Goal: Information Seeking & Learning: Learn about a topic

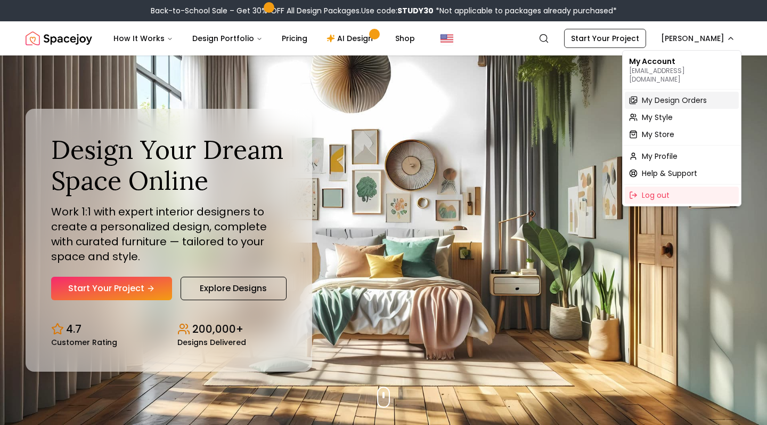
click at [659, 95] on span "My Design Orders" at bounding box center [674, 100] width 65 height 11
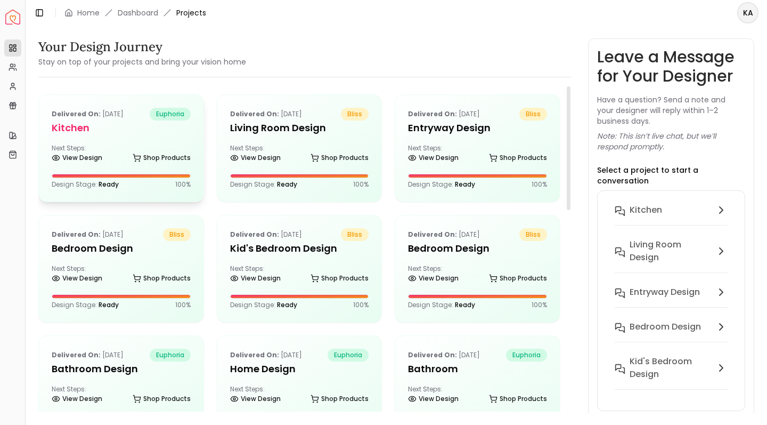
click at [119, 151] on div "Next Steps: View Design Shop Products" at bounding box center [121, 154] width 139 height 21
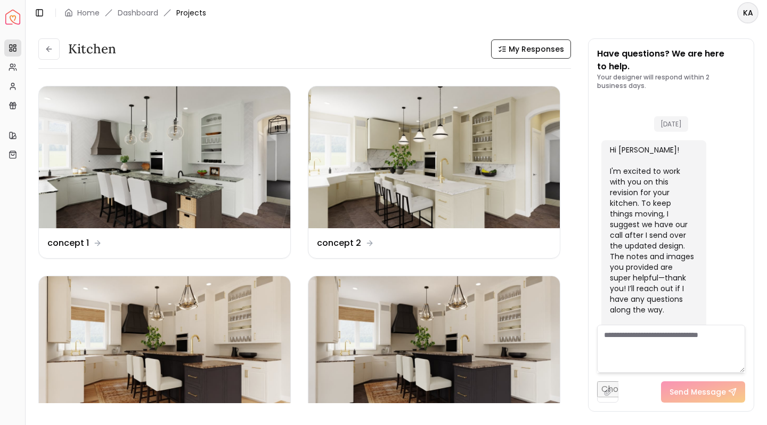
scroll to position [3591, 0]
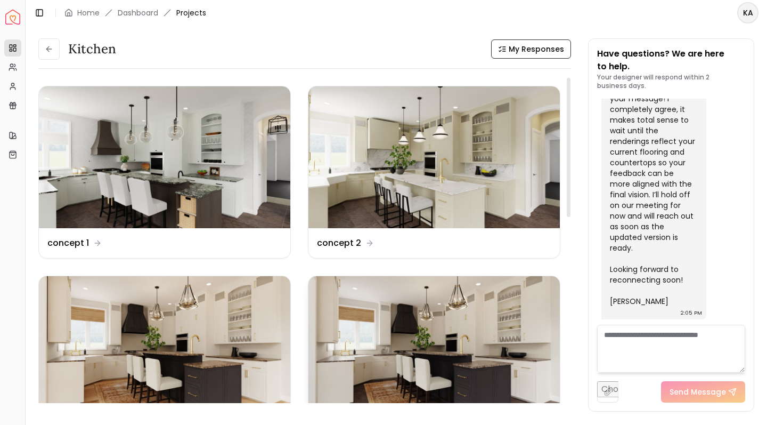
click at [452, 300] on img at bounding box center [433, 347] width 251 height 142
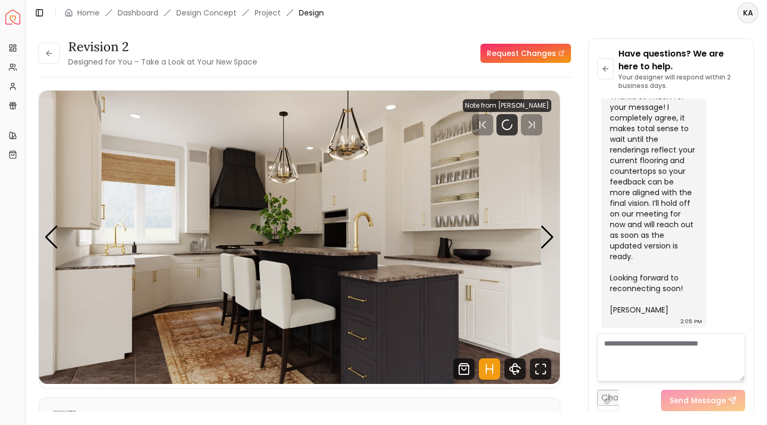
scroll to position [3583, 0]
click at [536, 375] on icon "Fullscreen" at bounding box center [540, 368] width 21 height 21
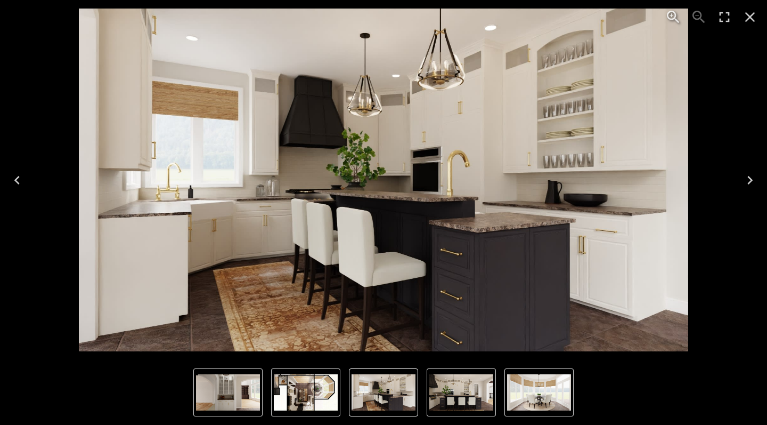
click at [750, 179] on icon "Next" at bounding box center [750, 180] width 17 height 17
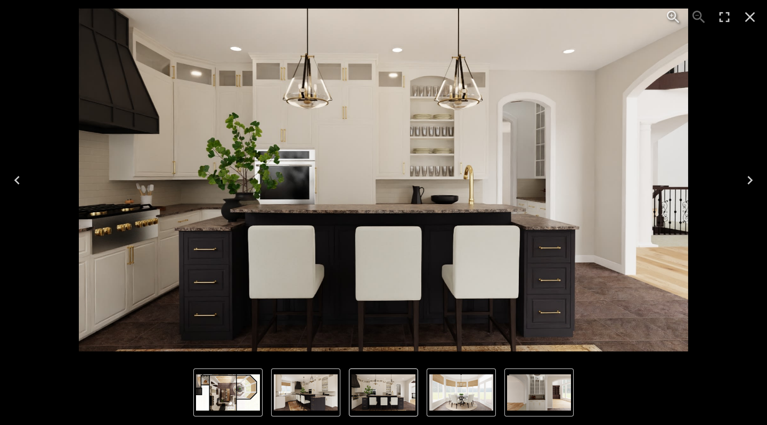
click at [750, 179] on icon "Next" at bounding box center [750, 180] width 17 height 17
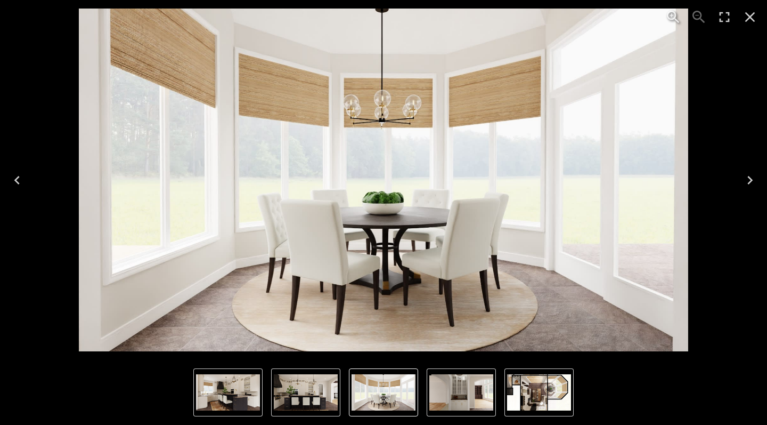
click at [750, 17] on icon "Close" at bounding box center [750, 17] width 10 height 10
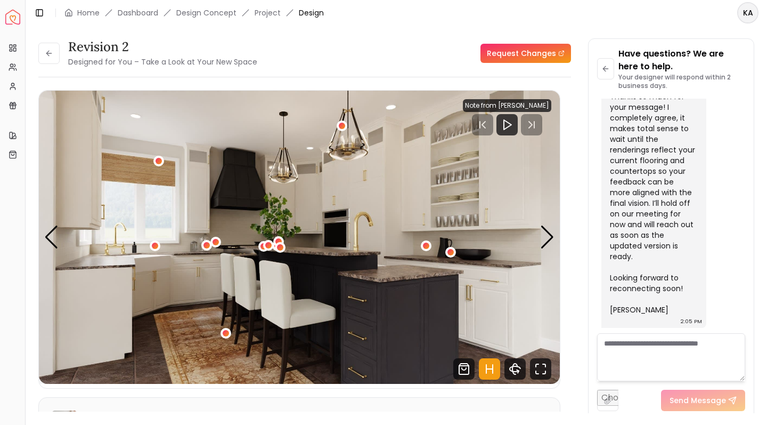
click at [589, 248] on div "Have questions? We are here to help. Your designer will respond within 2 busine…" at bounding box center [671, 229] width 165 height 380
click at [580, 380] on div "Revision 2 Designed for You – Take a Look at Your New Space Request Changes Rev…" at bounding box center [396, 219] width 716 height 362
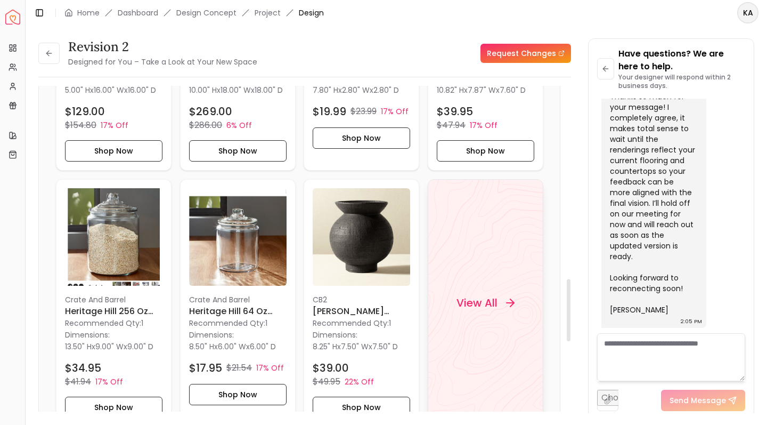
scroll to position [1014, 0]
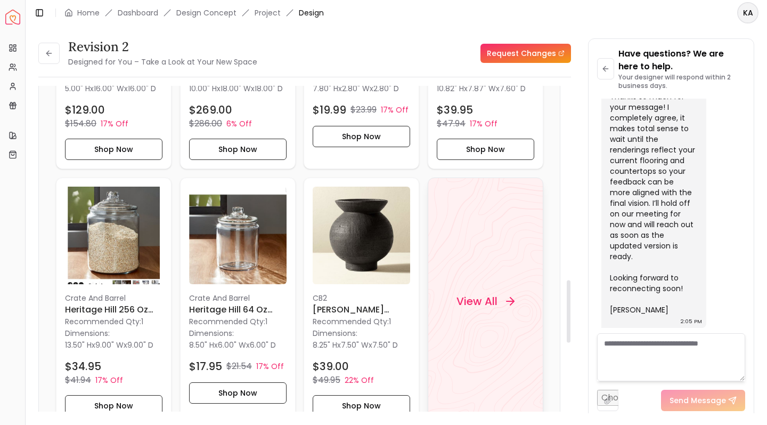
click at [500, 313] on div "View All" at bounding box center [485, 301] width 84 height 32
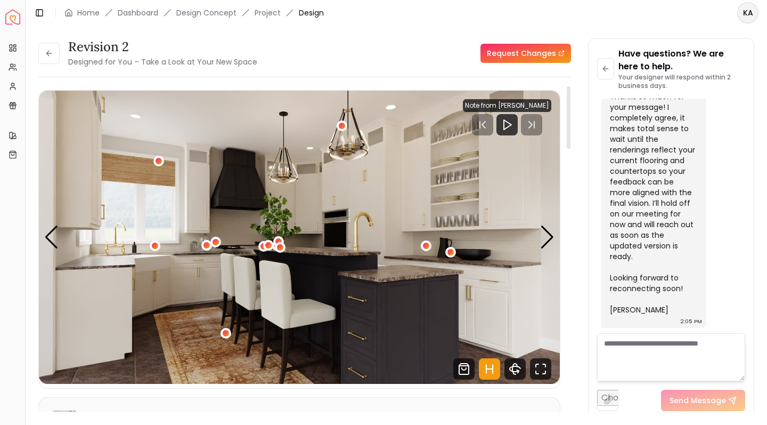
scroll to position [0, 0]
click at [50, 55] on icon at bounding box center [49, 53] width 9 height 9
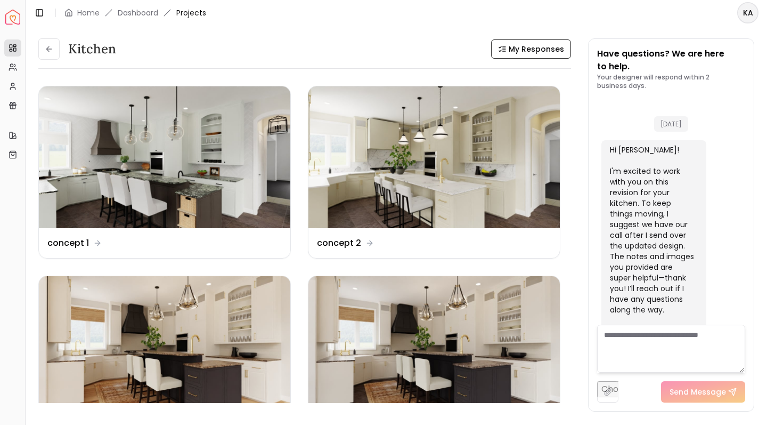
scroll to position [3591, 0]
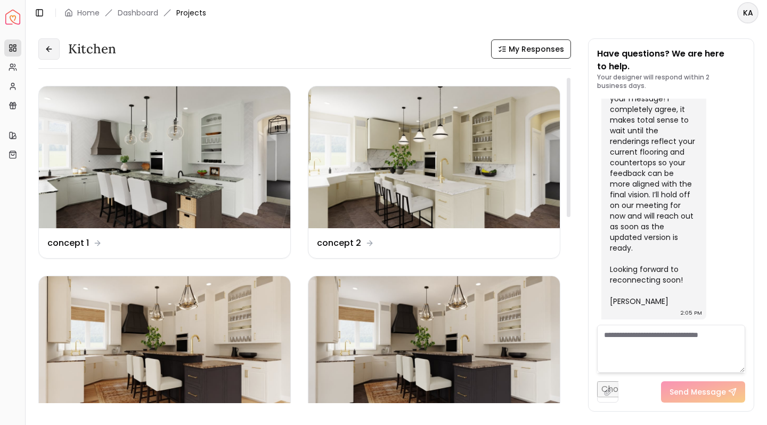
click at [51, 45] on icon at bounding box center [49, 49] width 9 height 9
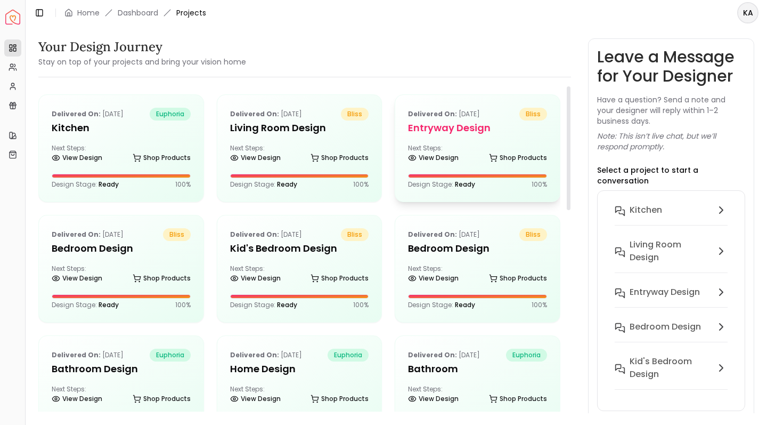
click at [442, 140] on div "Delivered on: [DATE] bliss entryway design Next Steps: View Design Shop Product…" at bounding box center [477, 148] width 165 height 107
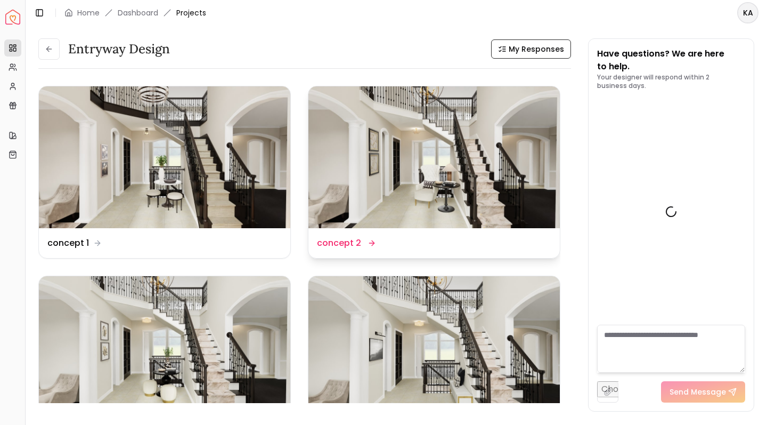
scroll to position [5355, 0]
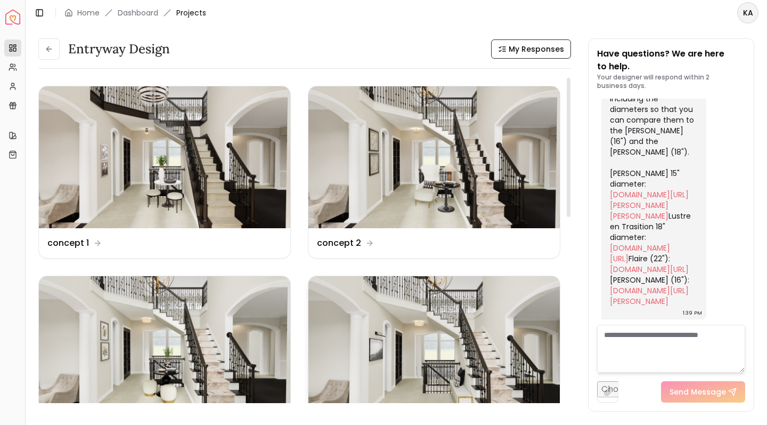
click at [415, 341] on img at bounding box center [433, 347] width 251 height 142
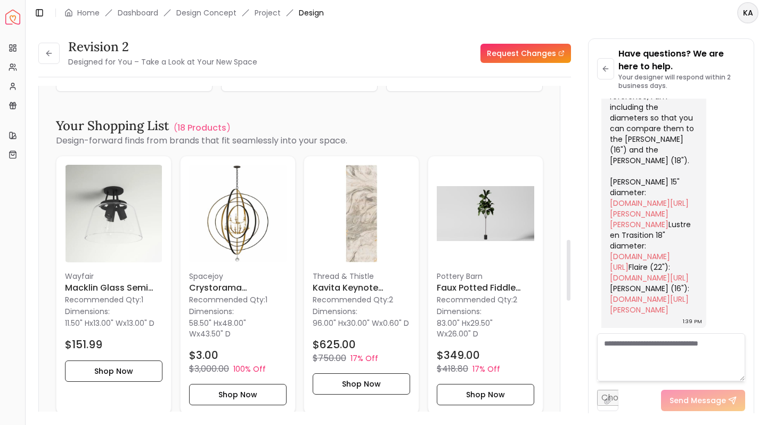
scroll to position [825, 0]
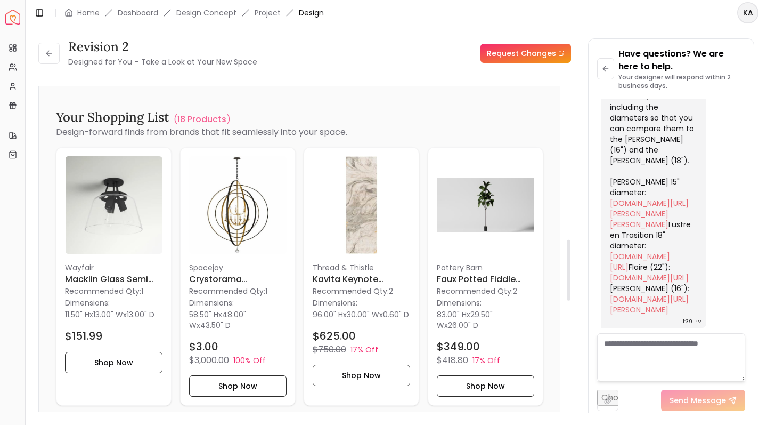
drag, startPoint x: 569, startPoint y: 128, endPoint x: 572, endPoint y: 281, distance: 153.5
click at [571, 281] on div "Revision 2 Designed for You – Take a Look at Your New Space Request Changes Rev…" at bounding box center [396, 219] width 716 height 362
click at [249, 208] on img at bounding box center [238, 205] width 98 height 98
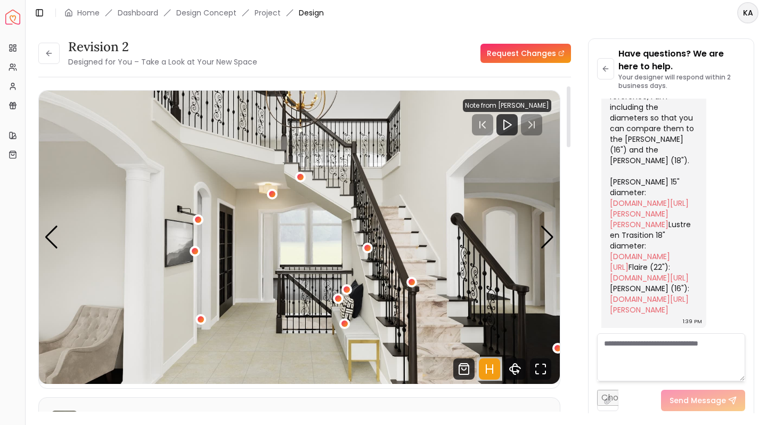
scroll to position [0, 0]
click at [541, 233] on div "Next slide" at bounding box center [547, 236] width 14 height 23
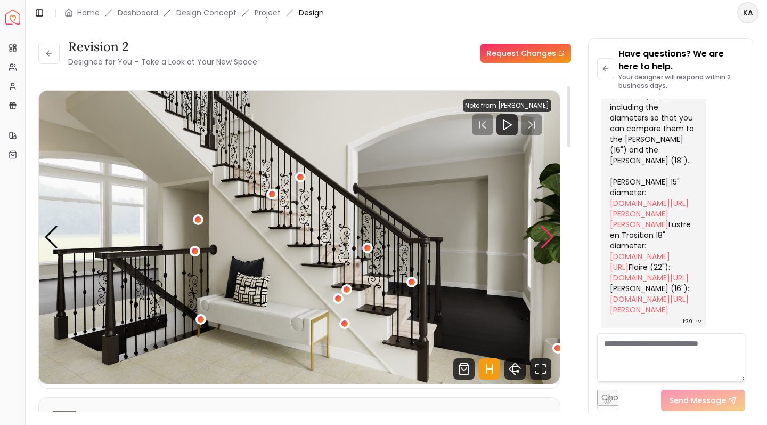
click at [543, 233] on div "Next slide" at bounding box center [547, 236] width 14 height 23
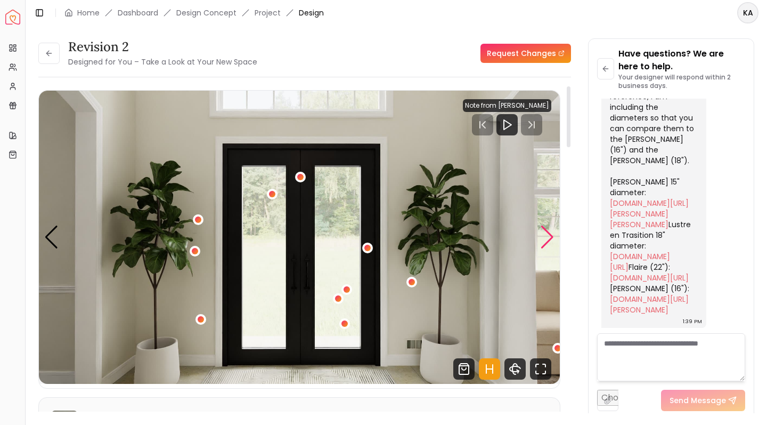
click at [543, 233] on div "Next slide" at bounding box center [547, 236] width 14 height 23
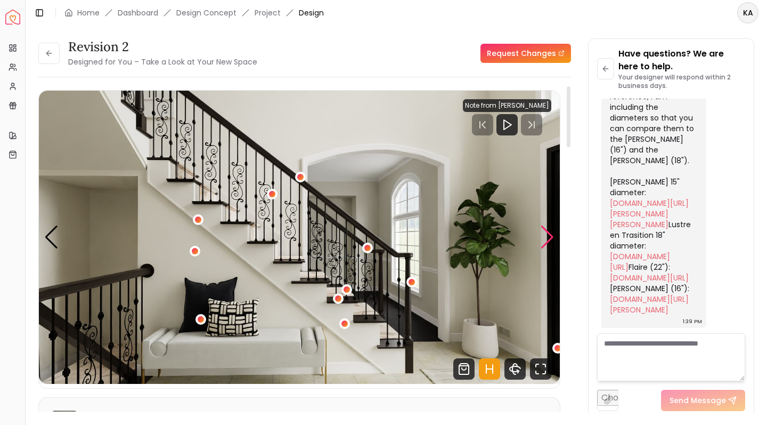
click at [543, 233] on div "Next slide" at bounding box center [547, 236] width 14 height 23
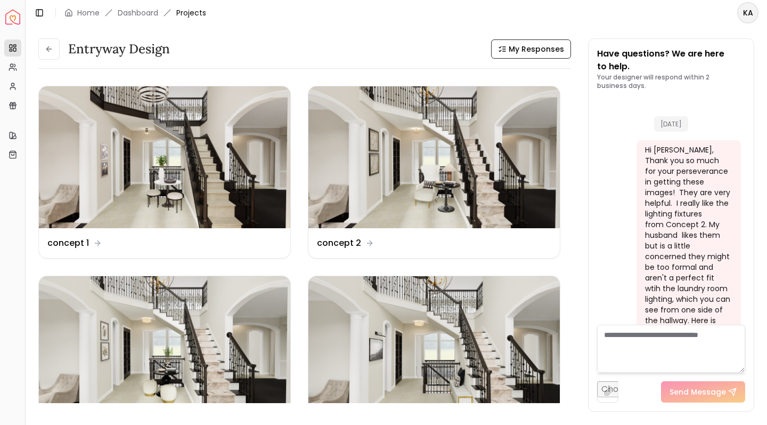
scroll to position [5355, 0]
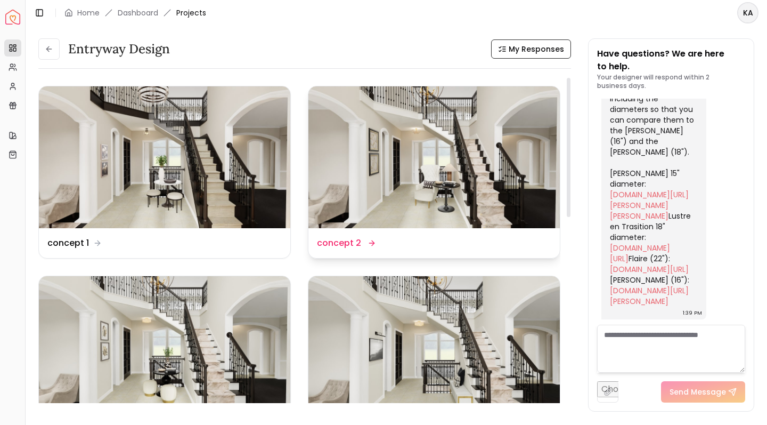
click at [405, 133] on img at bounding box center [433, 157] width 251 height 142
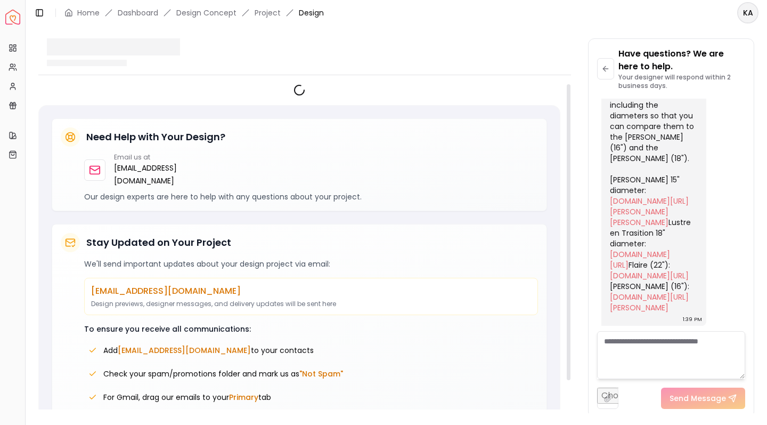
scroll to position [5346, 0]
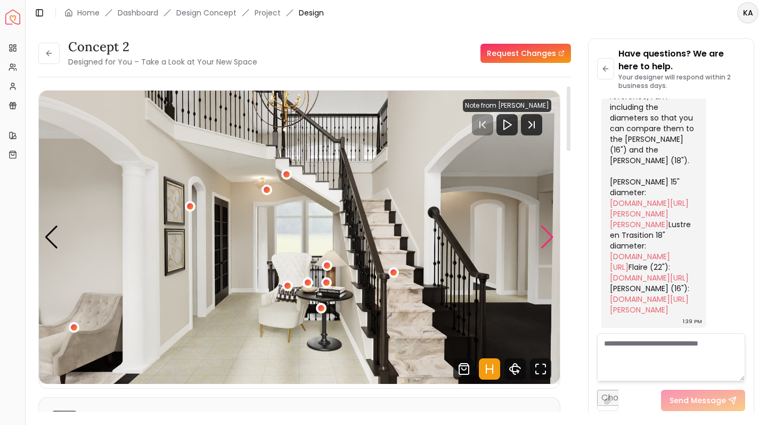
click at [548, 238] on div "Next slide" at bounding box center [547, 236] width 14 height 23
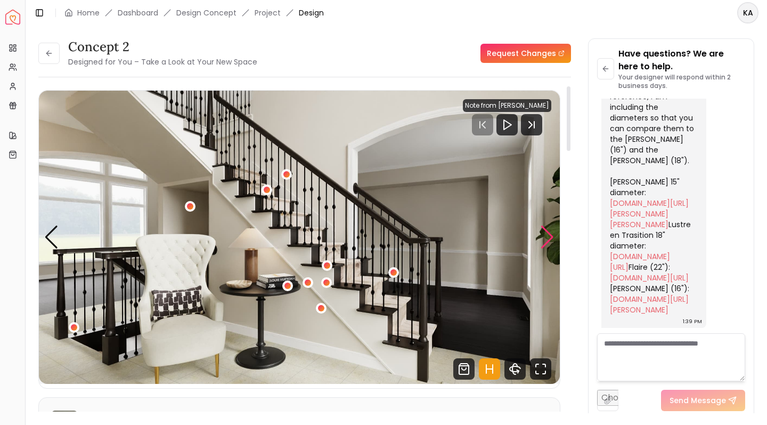
click at [548, 238] on div "Next slide" at bounding box center [547, 236] width 14 height 23
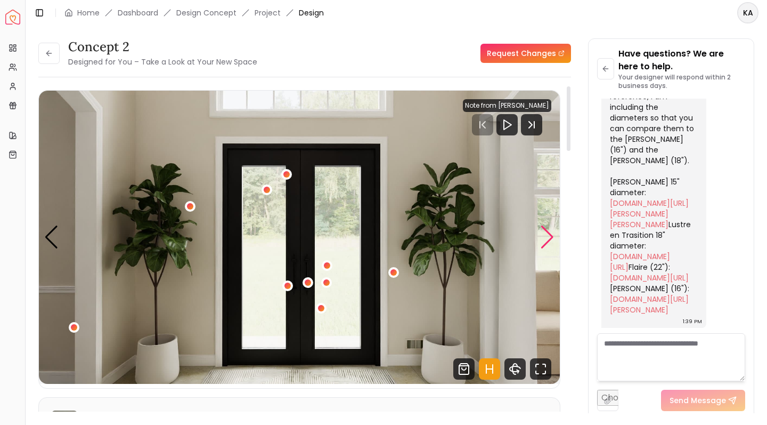
click at [548, 238] on div "Next slide" at bounding box center [547, 236] width 14 height 23
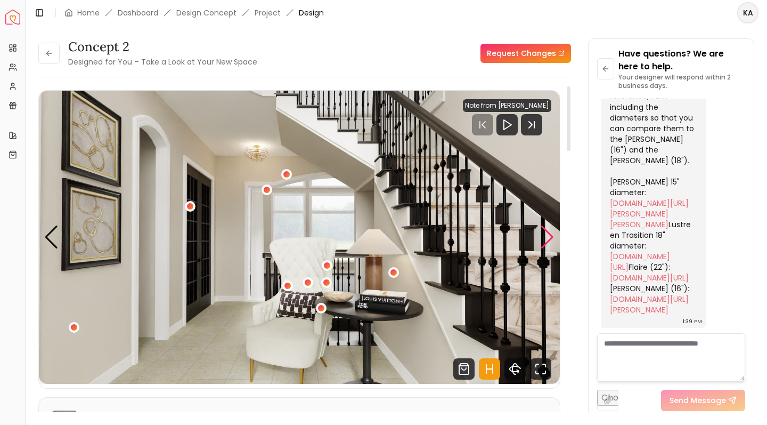
click at [548, 238] on div "Next slide" at bounding box center [547, 236] width 14 height 23
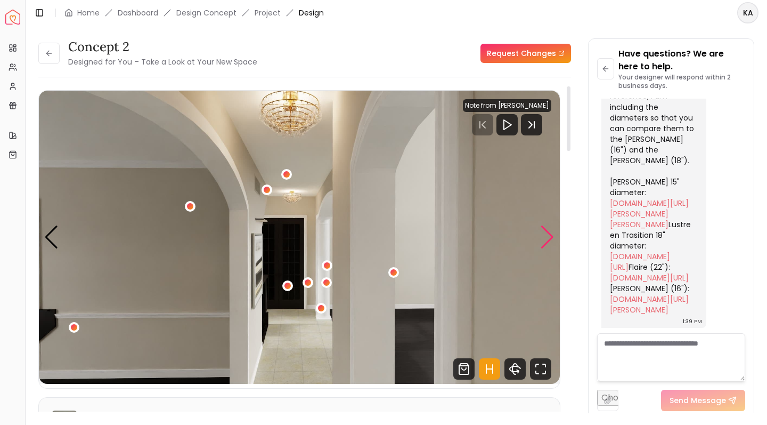
click at [546, 239] on div "Next slide" at bounding box center [547, 236] width 14 height 23
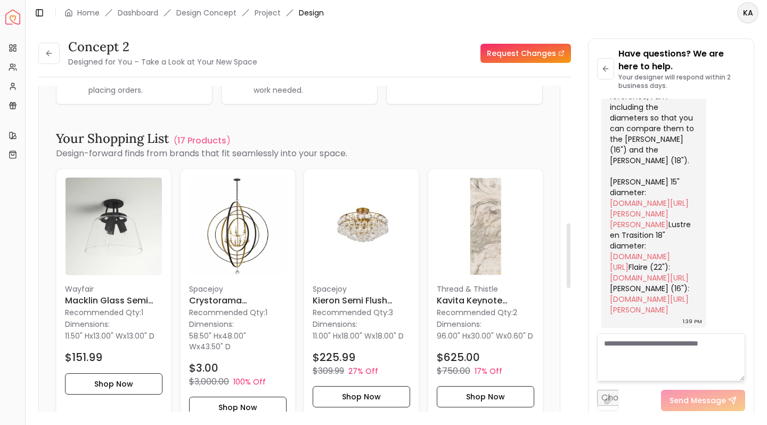
scroll to position [700, 0]
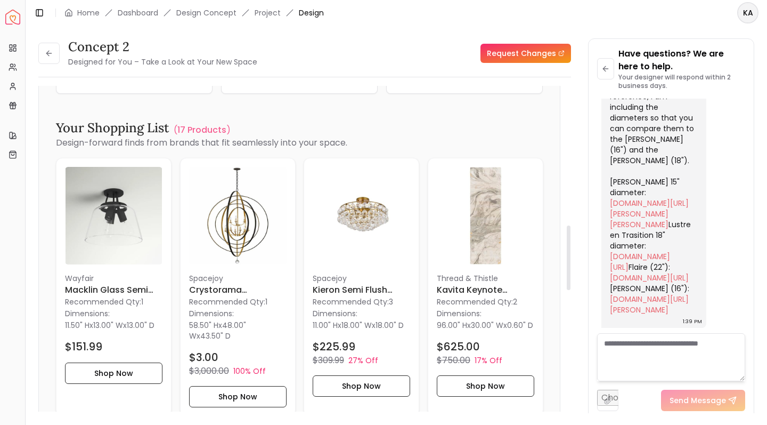
drag, startPoint x: 569, startPoint y: 140, endPoint x: 568, endPoint y: 278, distance: 138.5
click at [568, 279] on div at bounding box center [569, 257] width 4 height 64
click at [362, 213] on img at bounding box center [362, 216] width 98 height 98
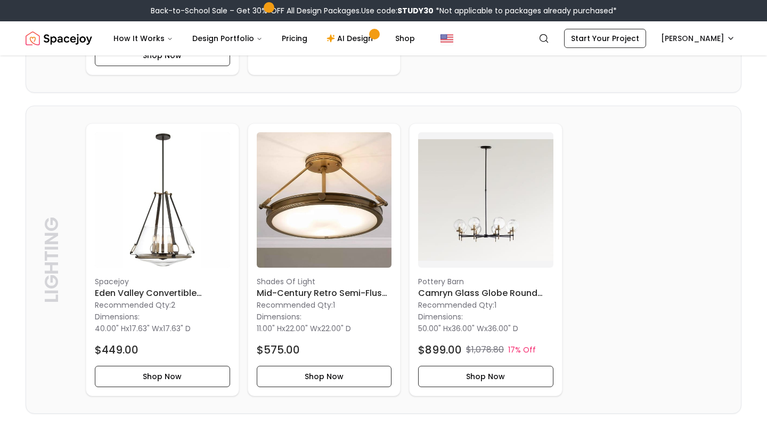
scroll to position [2054, 0]
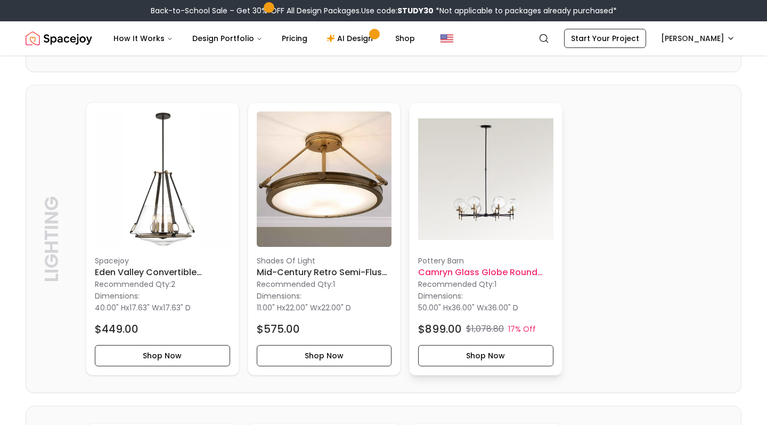
click at [501, 233] on img at bounding box center [485, 178] width 135 height 135
click at [160, 204] on img at bounding box center [162, 178] width 135 height 135
